Goal: Obtain resource: Obtain resource

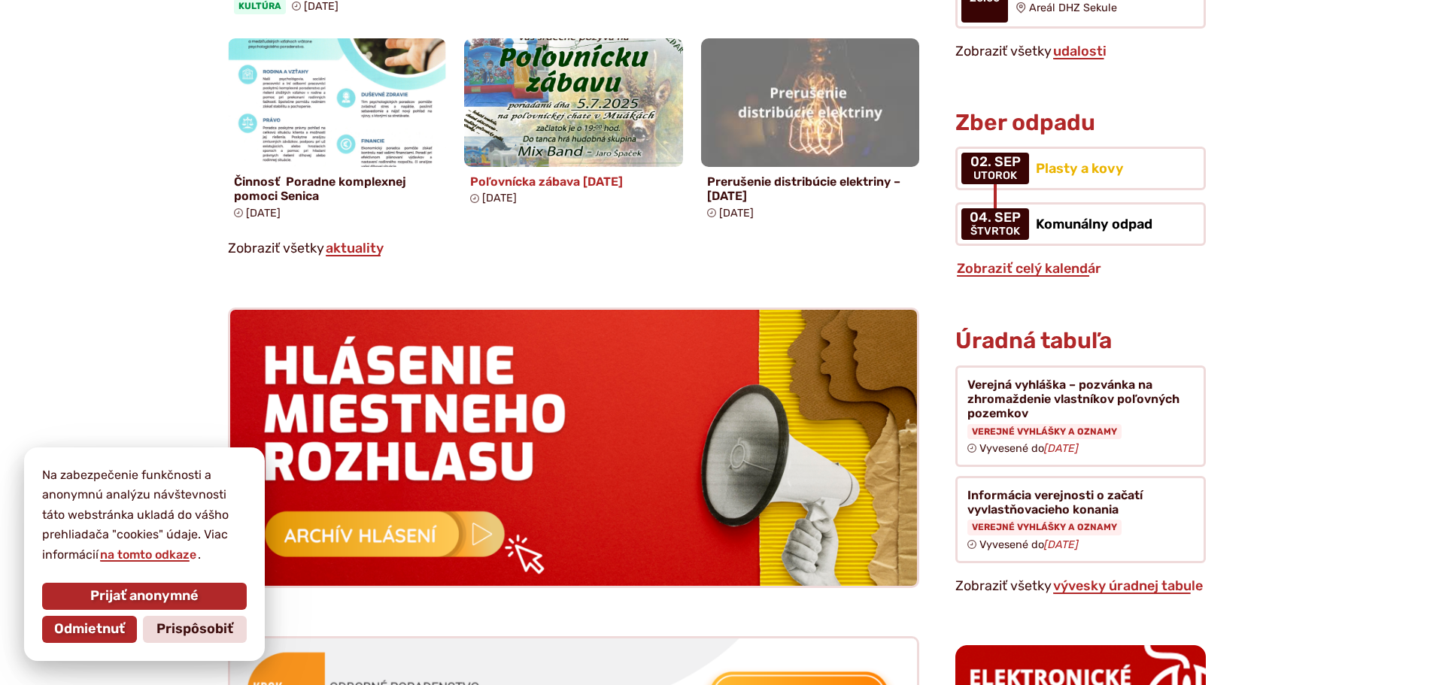
scroll to position [1204, 0]
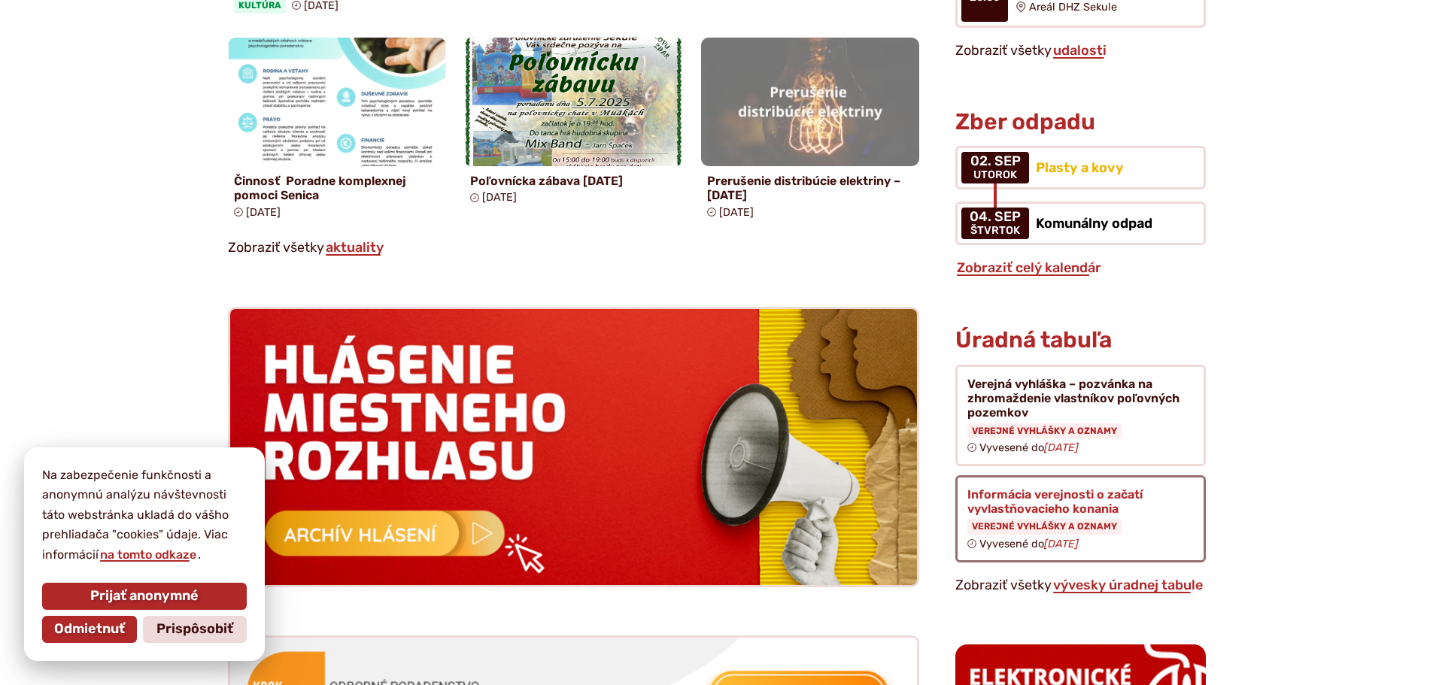
click at [1042, 510] on figure at bounding box center [1081, 519] width 250 height 87
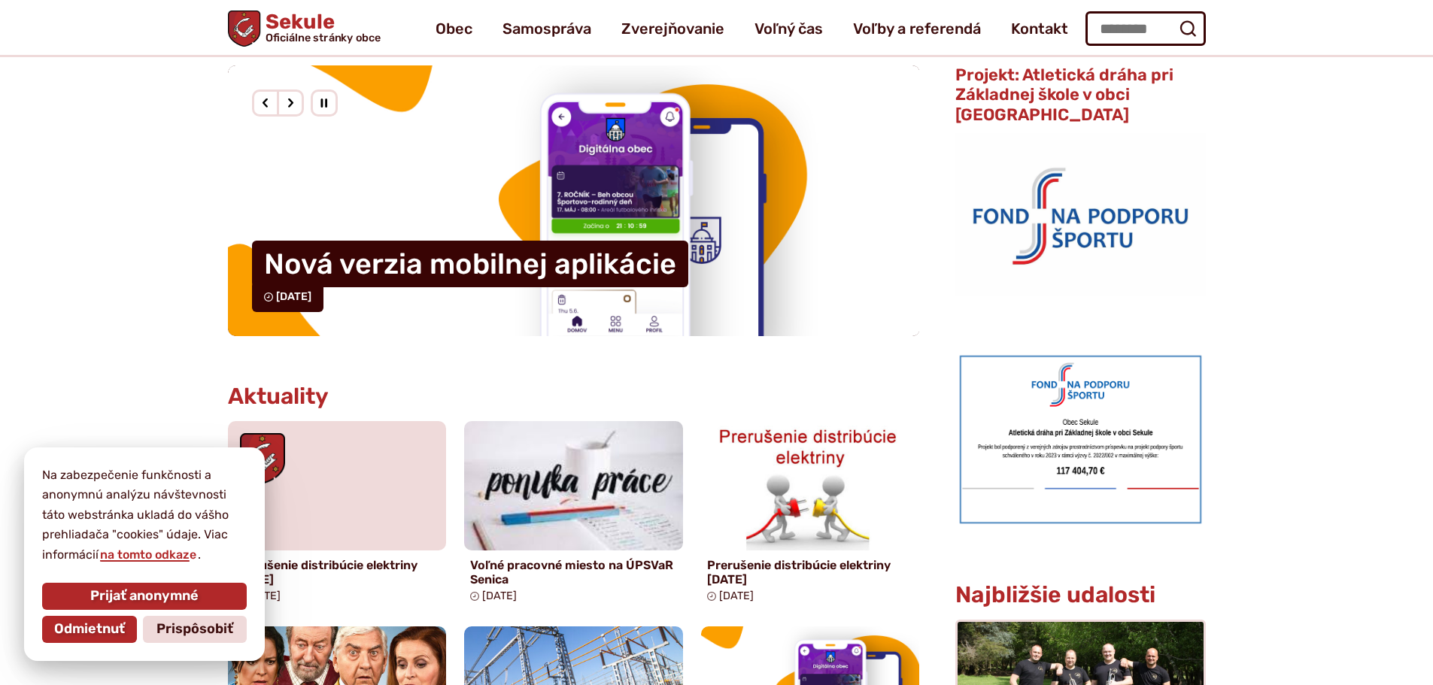
scroll to position [150, 0]
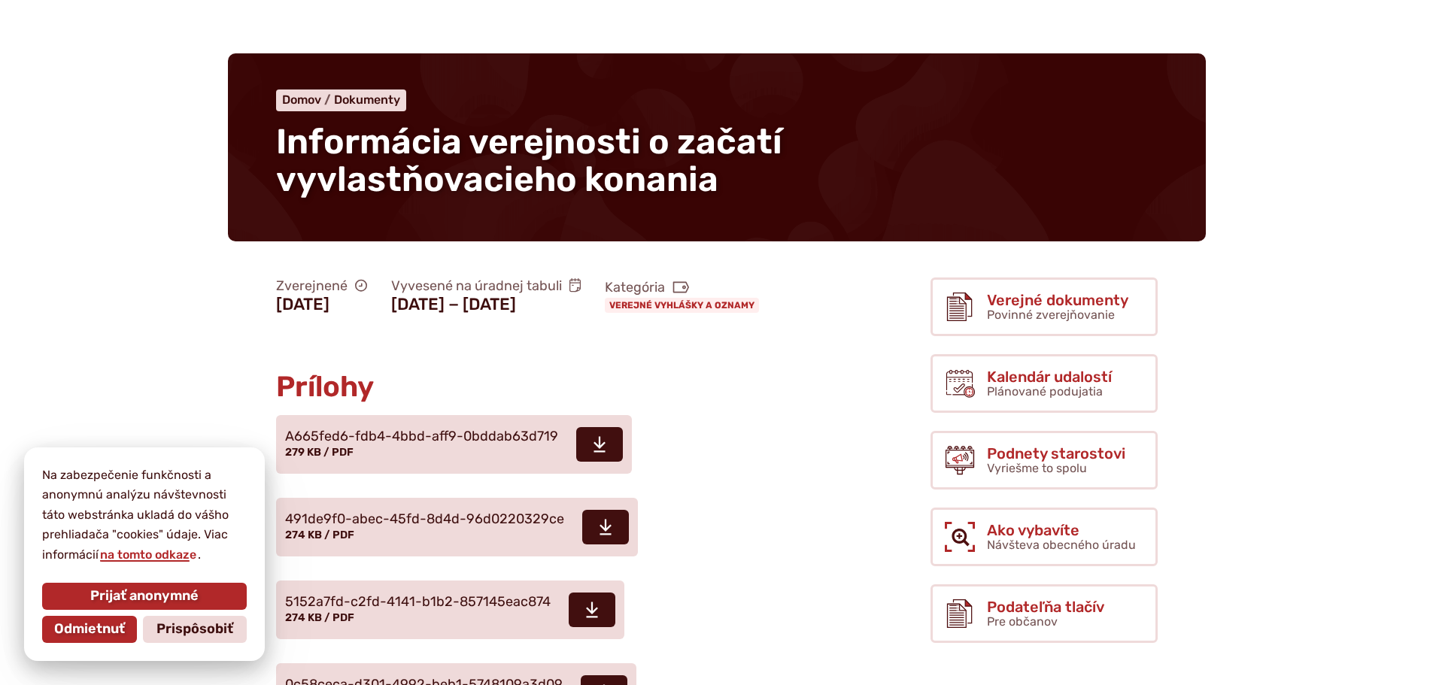
scroll to position [150, 0]
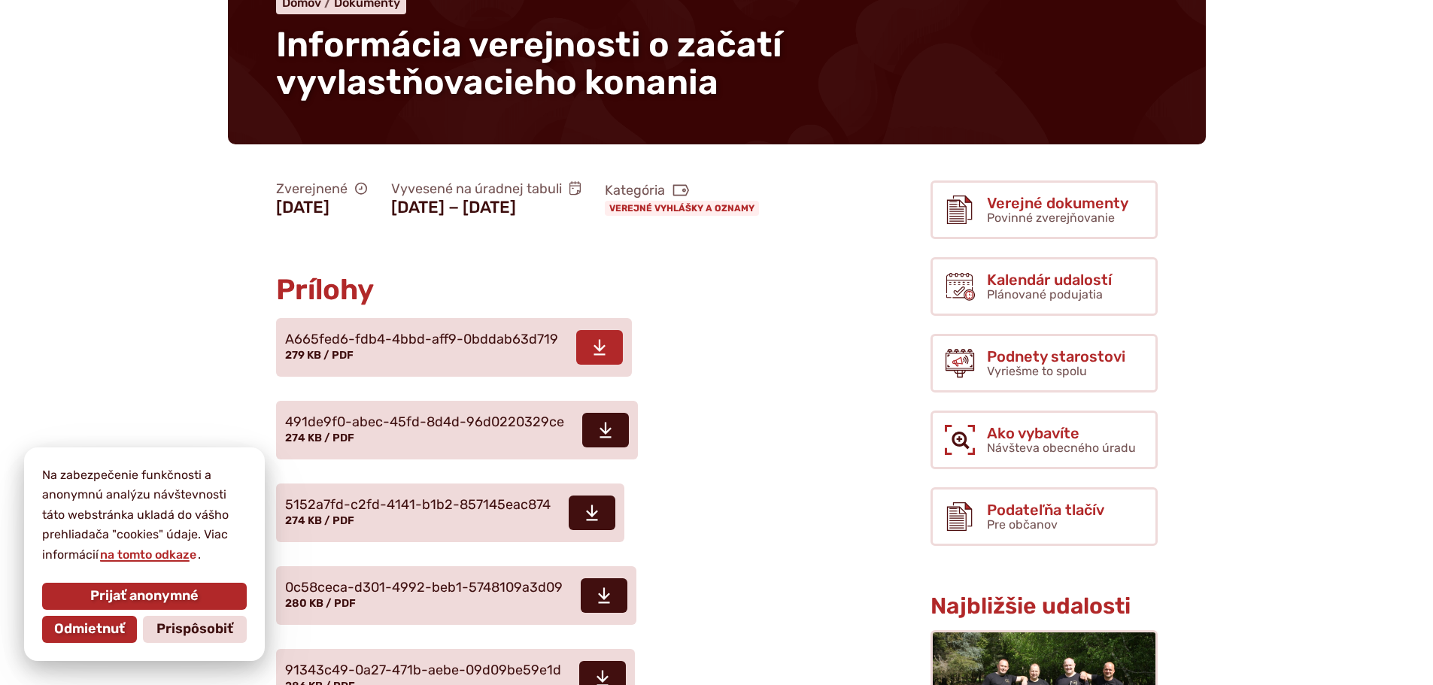
click at [596, 357] on icon at bounding box center [600, 348] width 14 height 18
click at [412, 430] on span "491de9f0-abec-45fd-8d4d-96d0220329ce" at bounding box center [424, 422] width 279 height 15
click at [342, 596] on span "0c58ceca-d301-4992-beb1-5748109a3d09" at bounding box center [424, 588] width 278 height 15
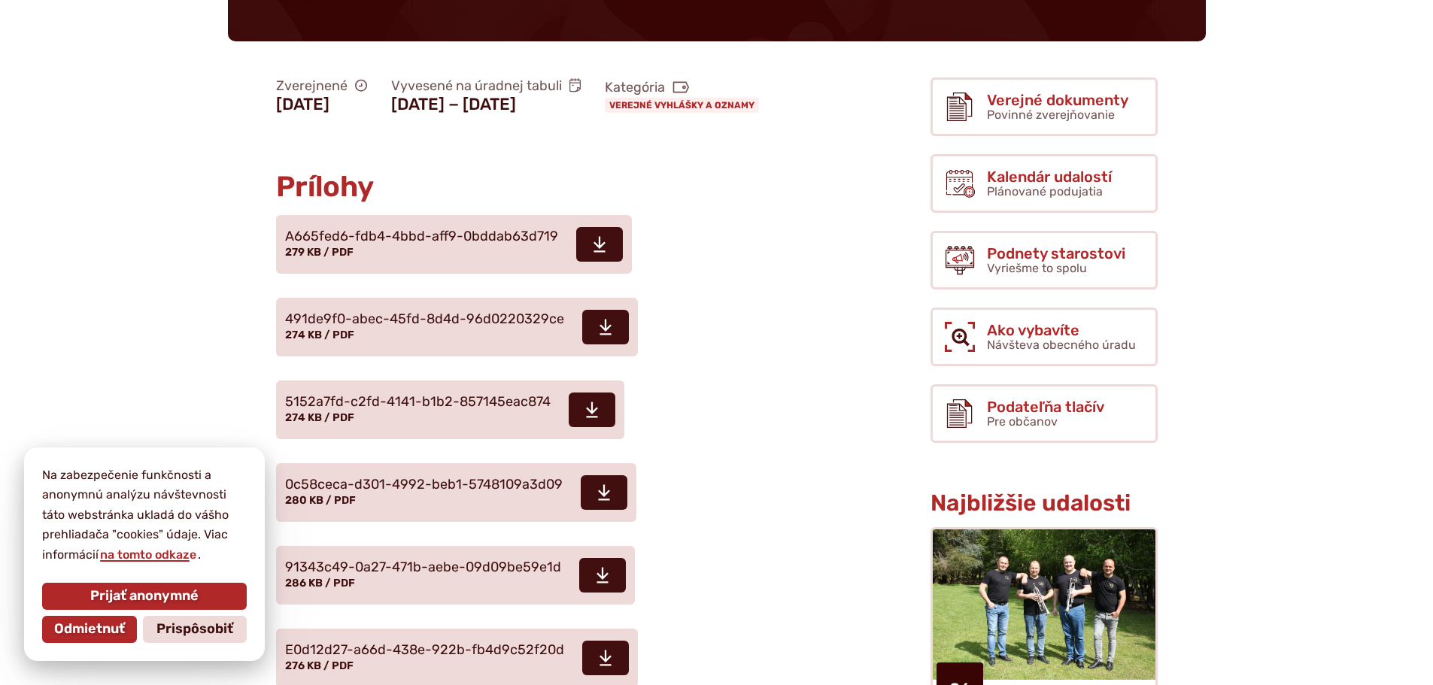
scroll to position [527, 0]
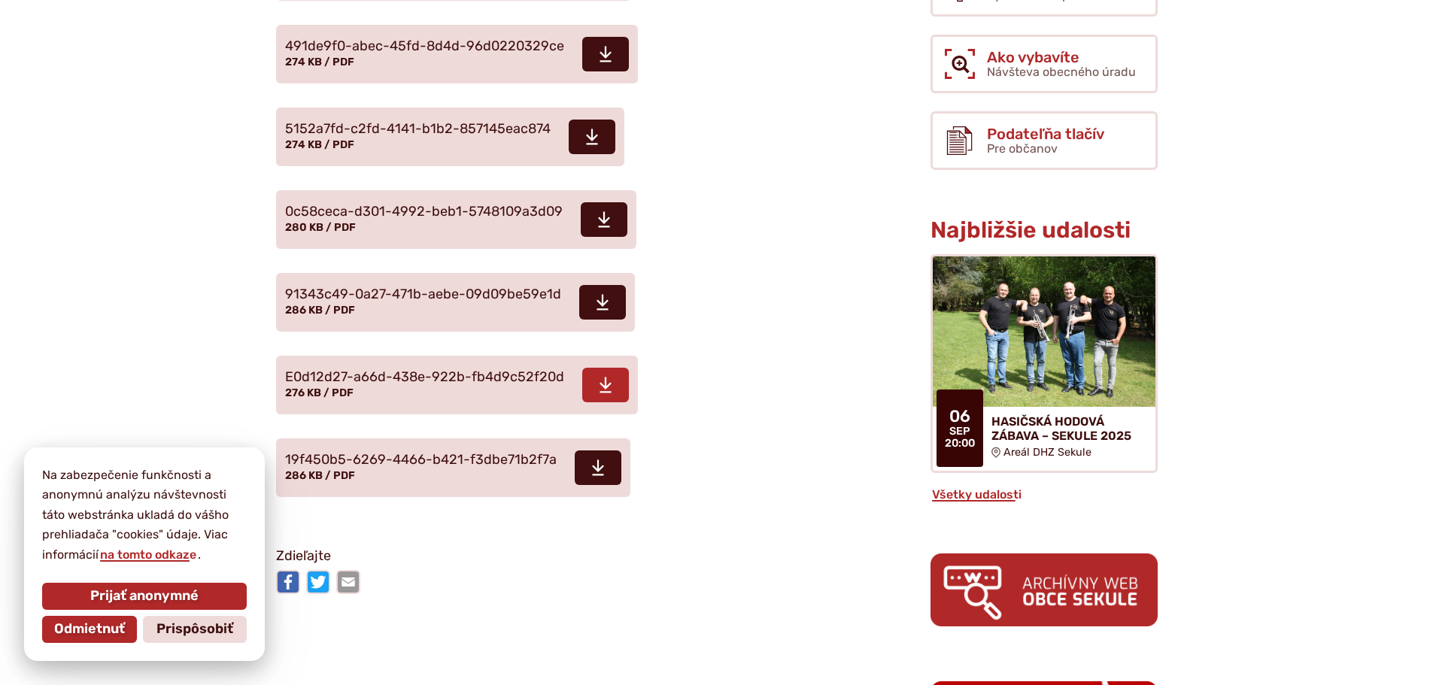
click at [418, 406] on span "E0d12d27-a66d-438e-922b-fb4d9c52f20d 276 KB / PDF" at bounding box center [424, 385] width 279 height 42
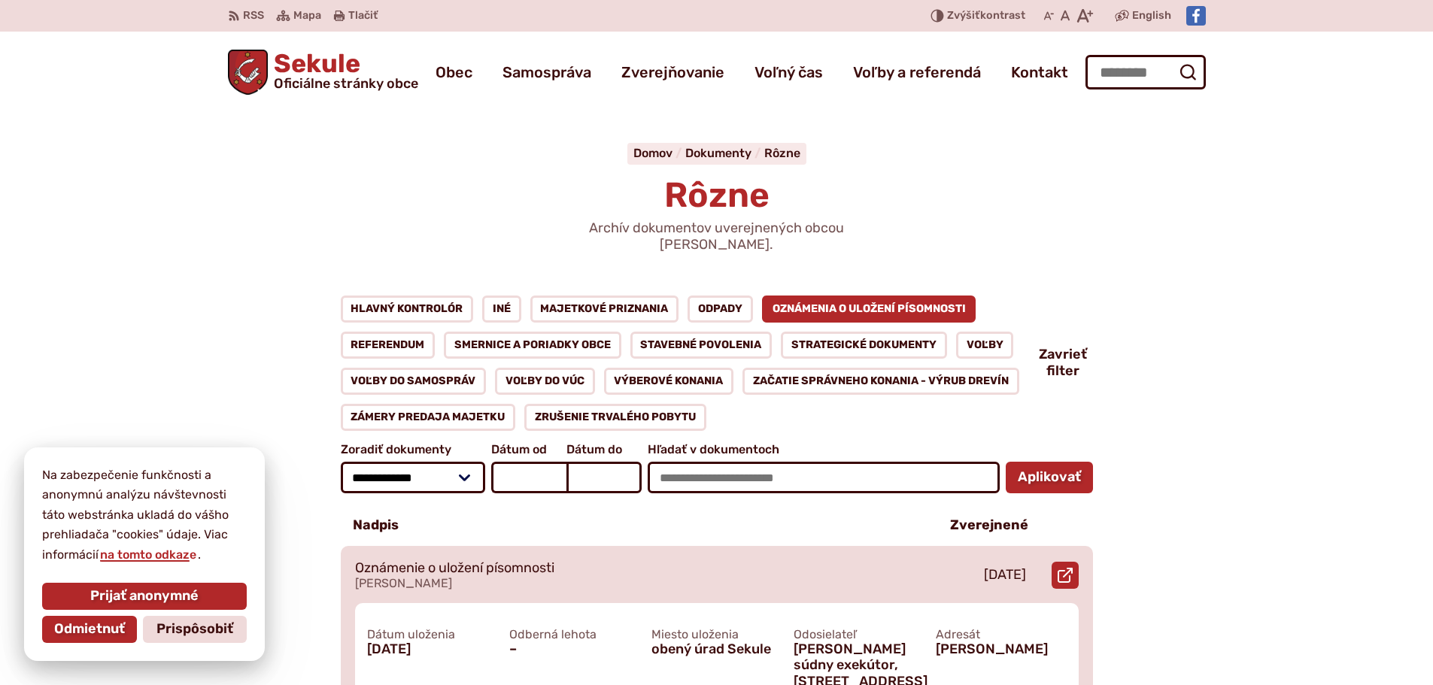
click at [554, 561] on p "Oznámenie o uložení písomnosti" at bounding box center [454, 569] width 199 height 17
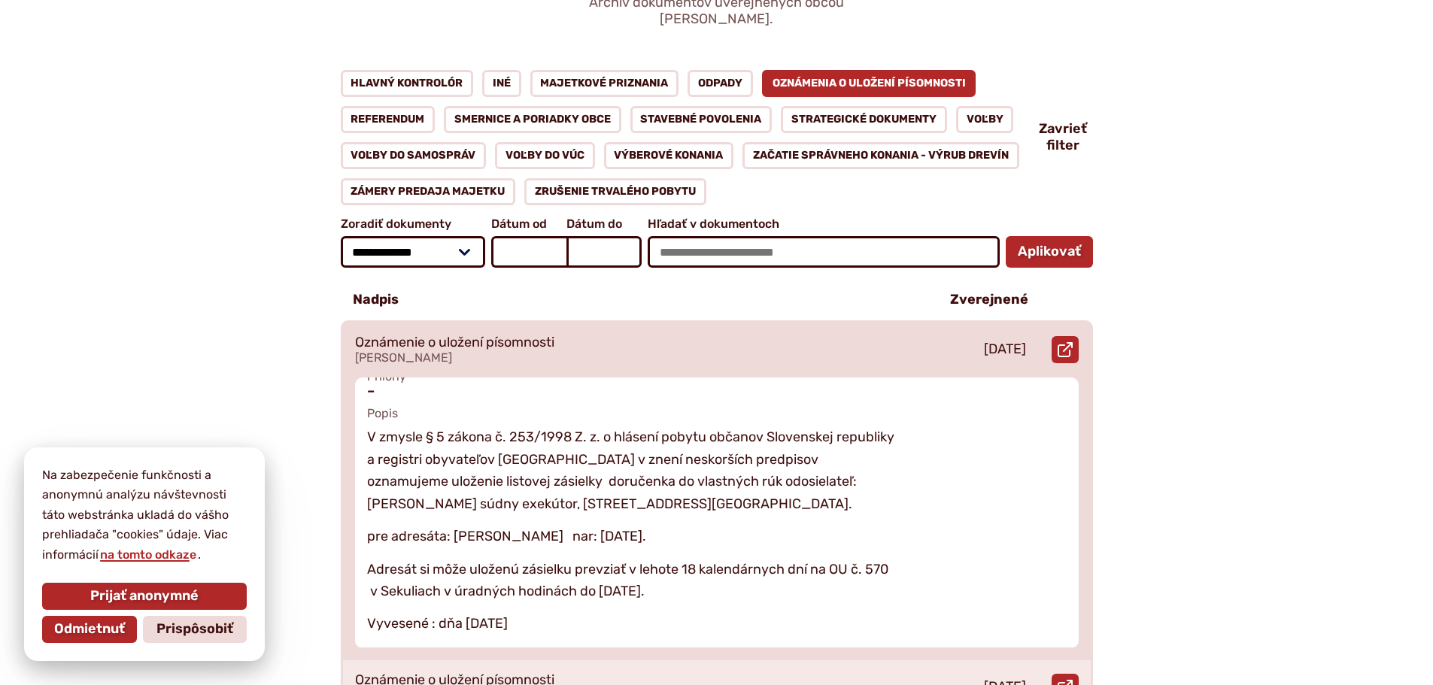
scroll to position [139, 0]
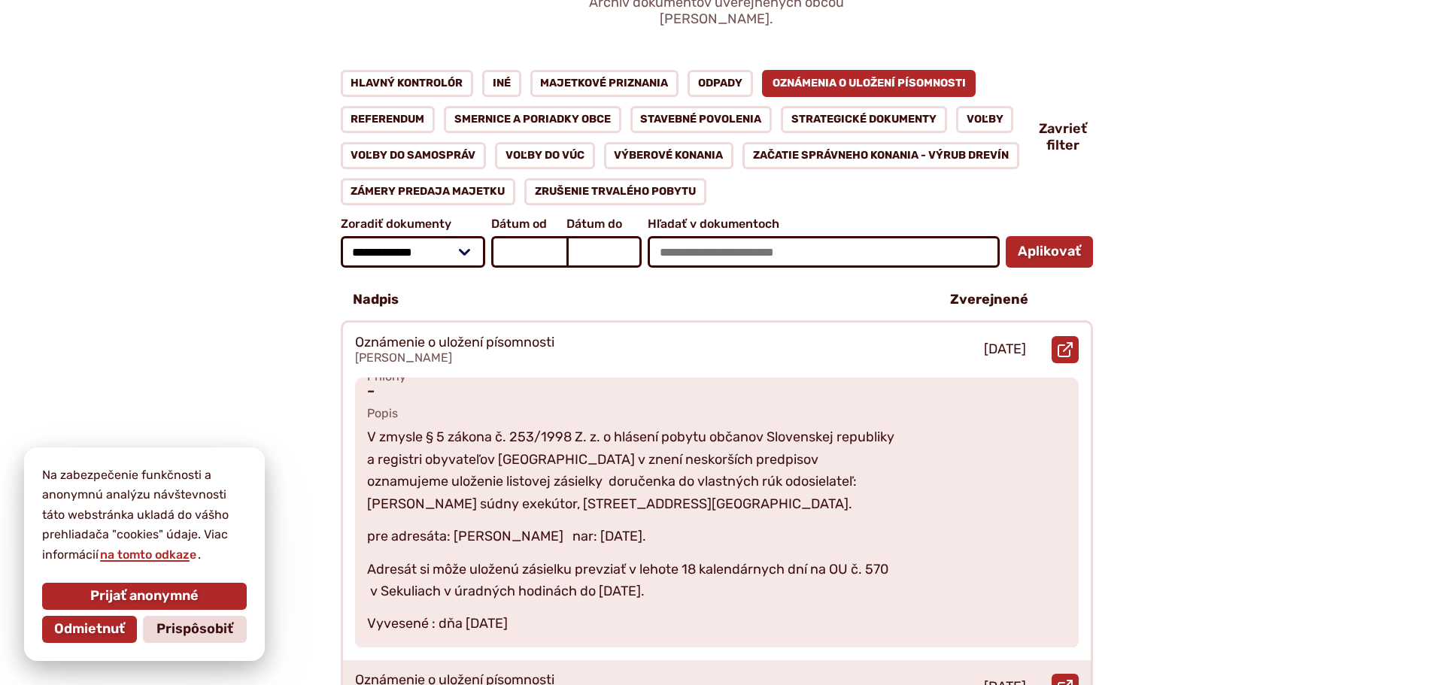
drag, startPoint x: 1415, startPoint y: 25, endPoint x: 1391, endPoint y: 15, distance: 26.0
